Goal: Find contact information: Obtain details needed to contact an individual or organization

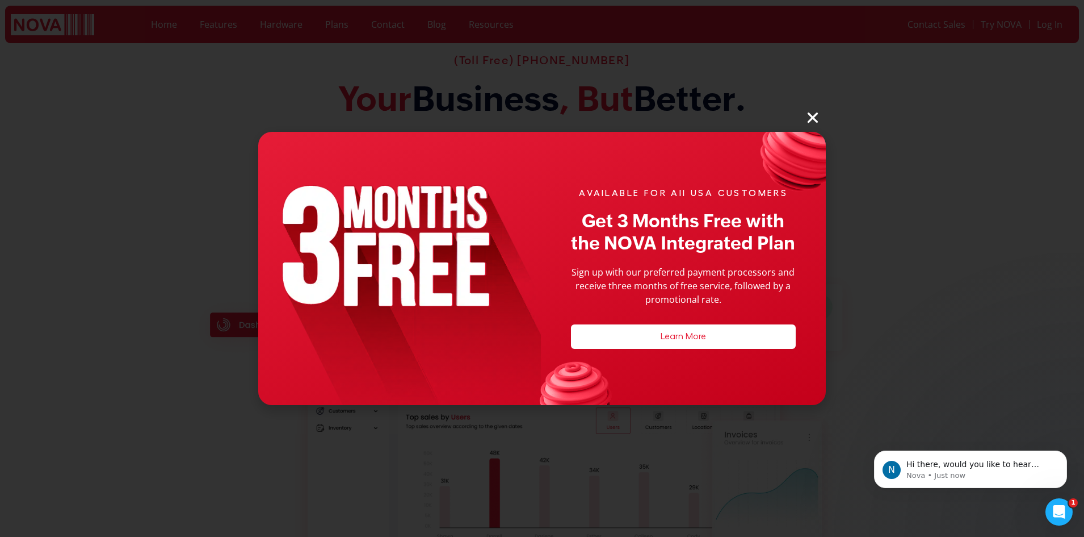
click at [815, 119] on icon "Close" at bounding box center [813, 117] width 15 height 15
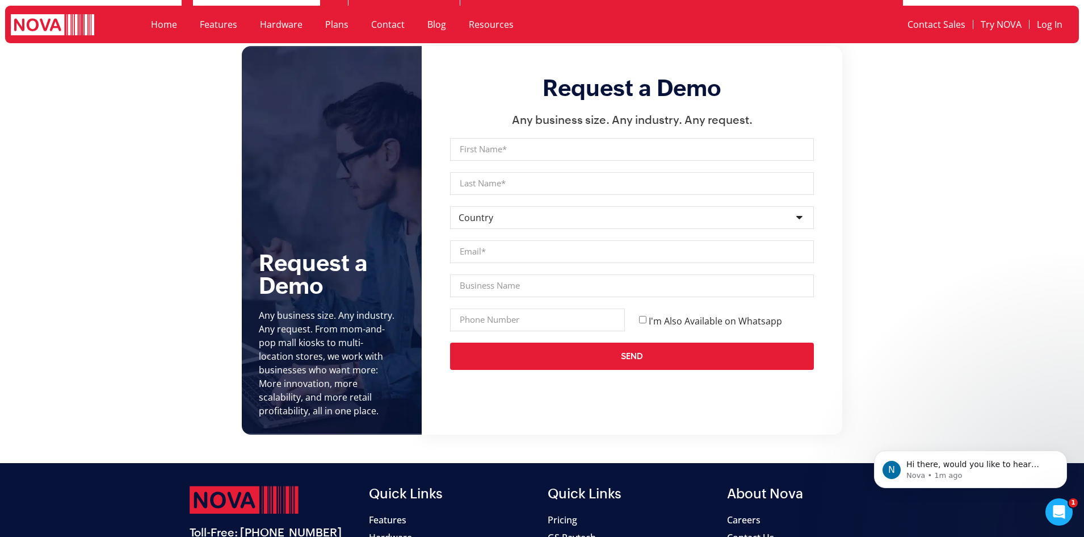
scroll to position [4461, 0]
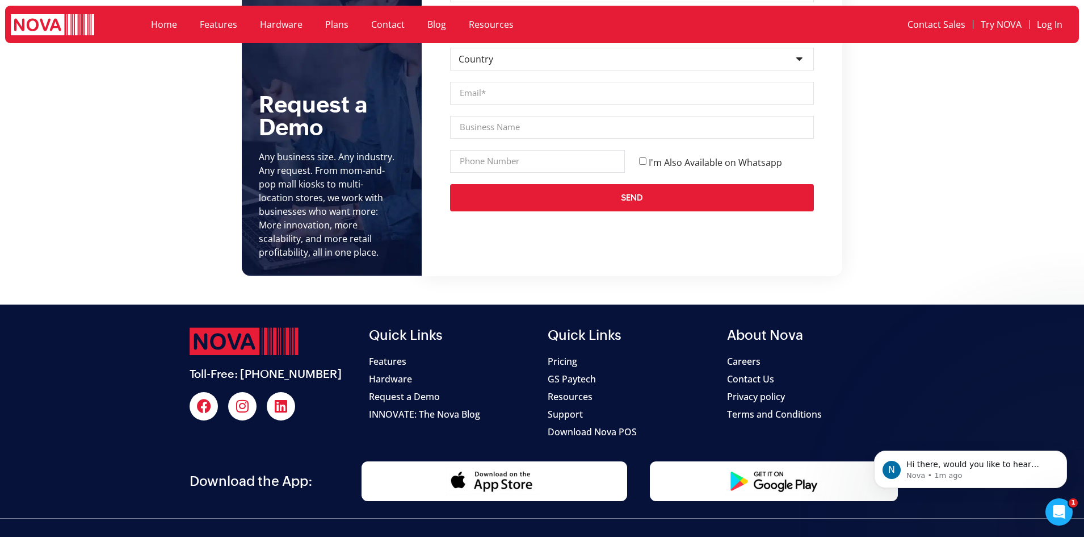
click at [756, 372] on span "Contact Us" at bounding box center [750, 379] width 47 height 14
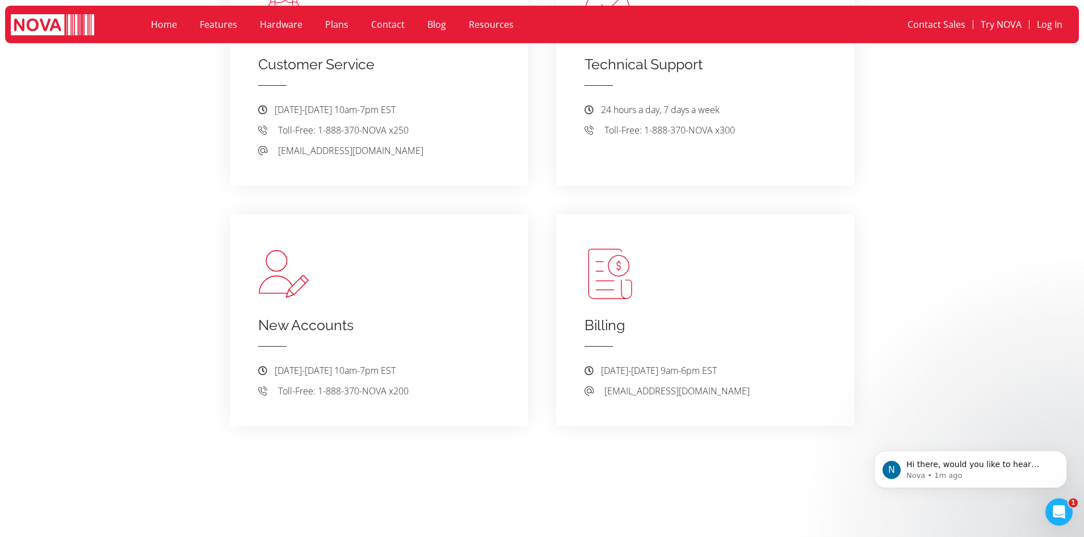
scroll to position [795, 0]
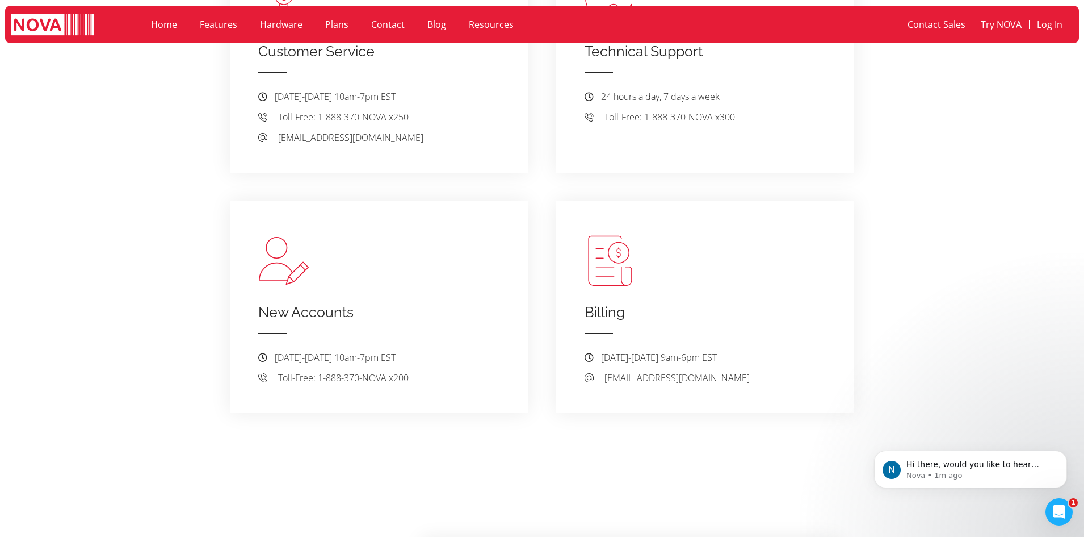
click at [217, 233] on section "New Accounts [DATE]-[DATE] 10am-7pm EST .st0{fill:#272727;} Toll-Free: 1-888-37…" at bounding box center [542, 300] width 1084 height 226
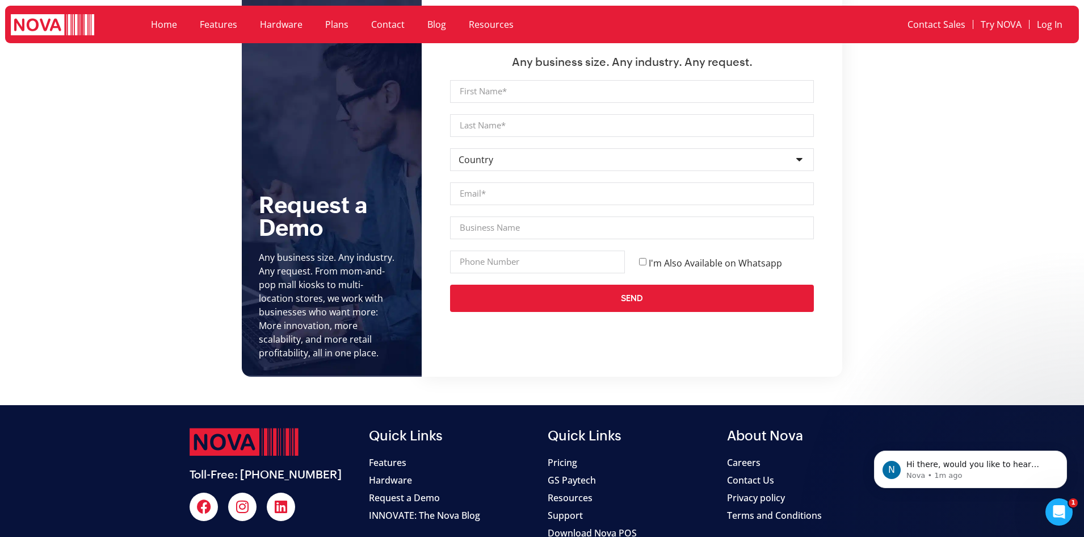
scroll to position [1458, 0]
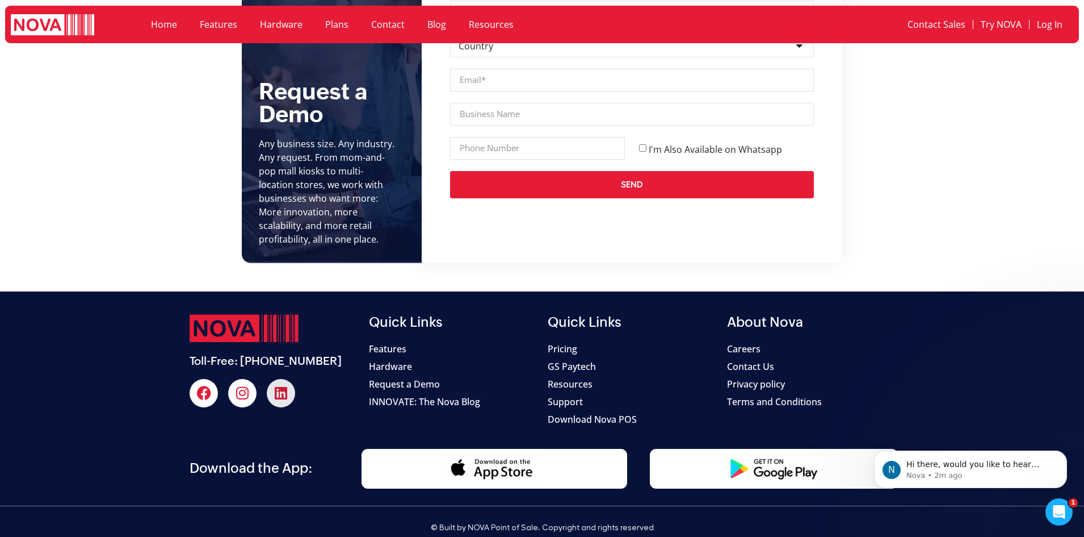
click at [282, 386] on icon at bounding box center [281, 393] width 14 height 14
